Goal: Register for event/course

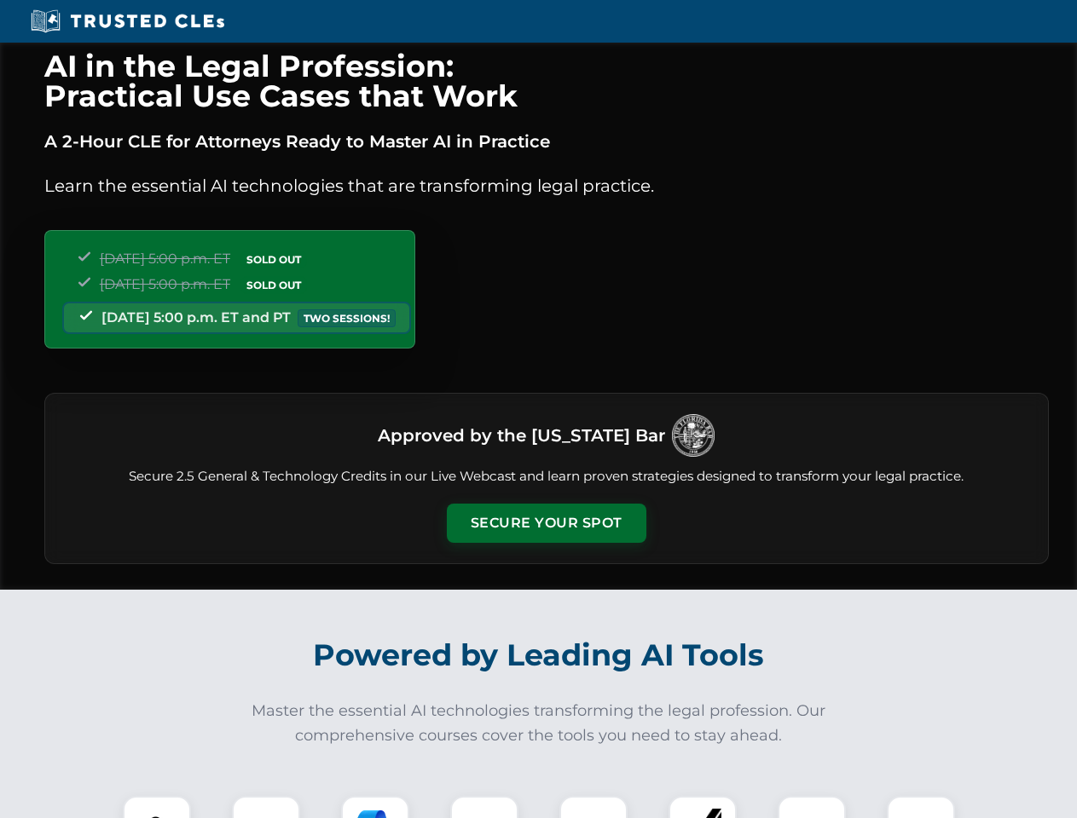
click at [546, 523] on button "Secure Your Spot" at bounding box center [546, 523] width 199 height 39
click at [157, 807] on img at bounding box center [156, 830] width 49 height 49
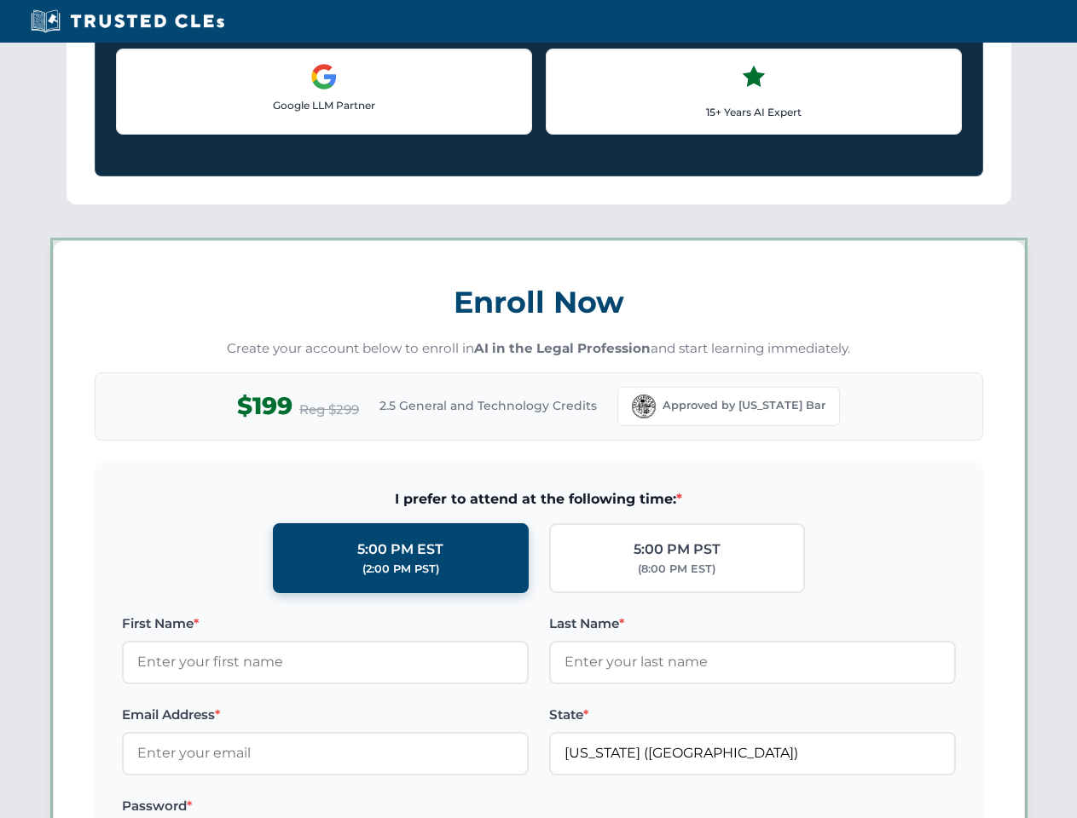
click at [375, 807] on label "Password *" at bounding box center [325, 806] width 407 height 20
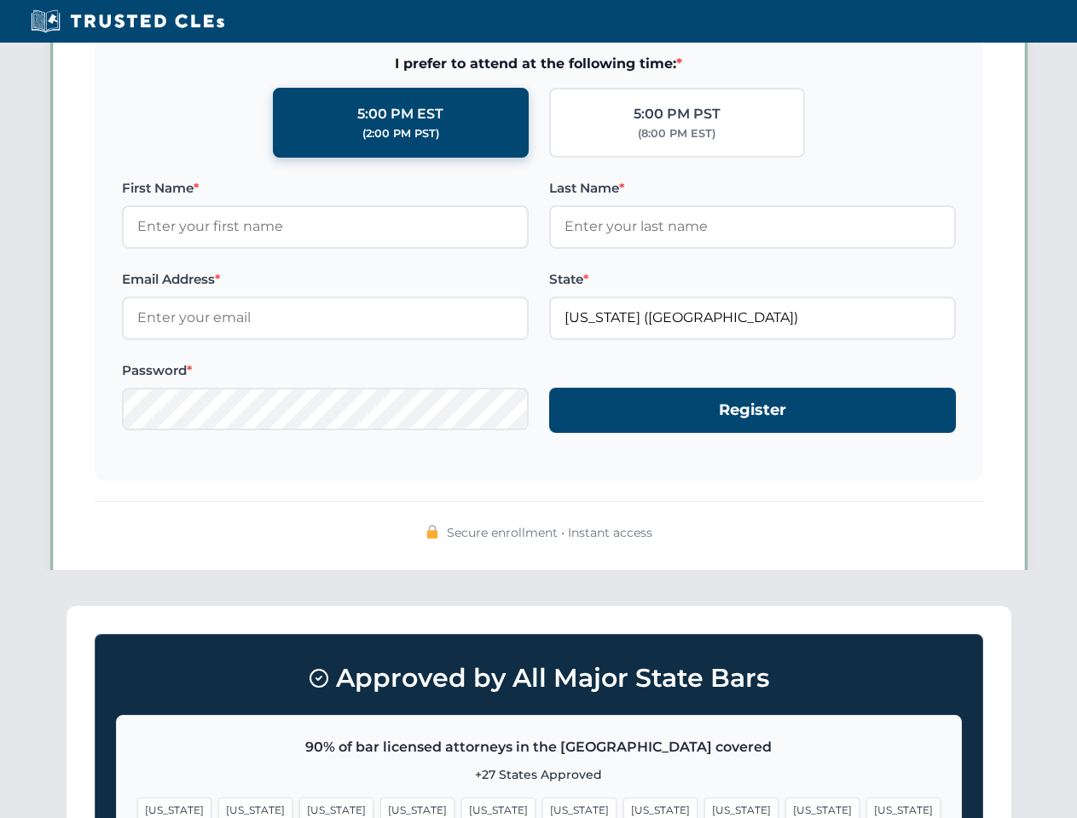
click at [785, 807] on span "[US_STATE]" at bounding box center [822, 810] width 74 height 25
